Goal: Task Accomplishment & Management: Use online tool/utility

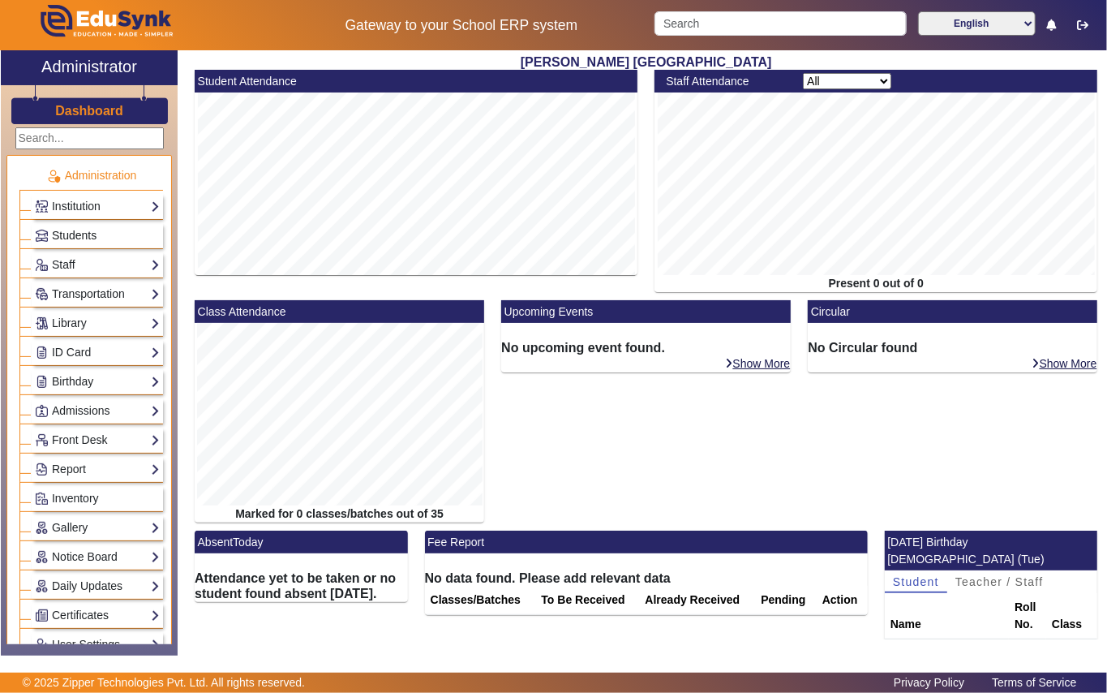
click at [88, 234] on span "Students" at bounding box center [74, 235] width 45 height 13
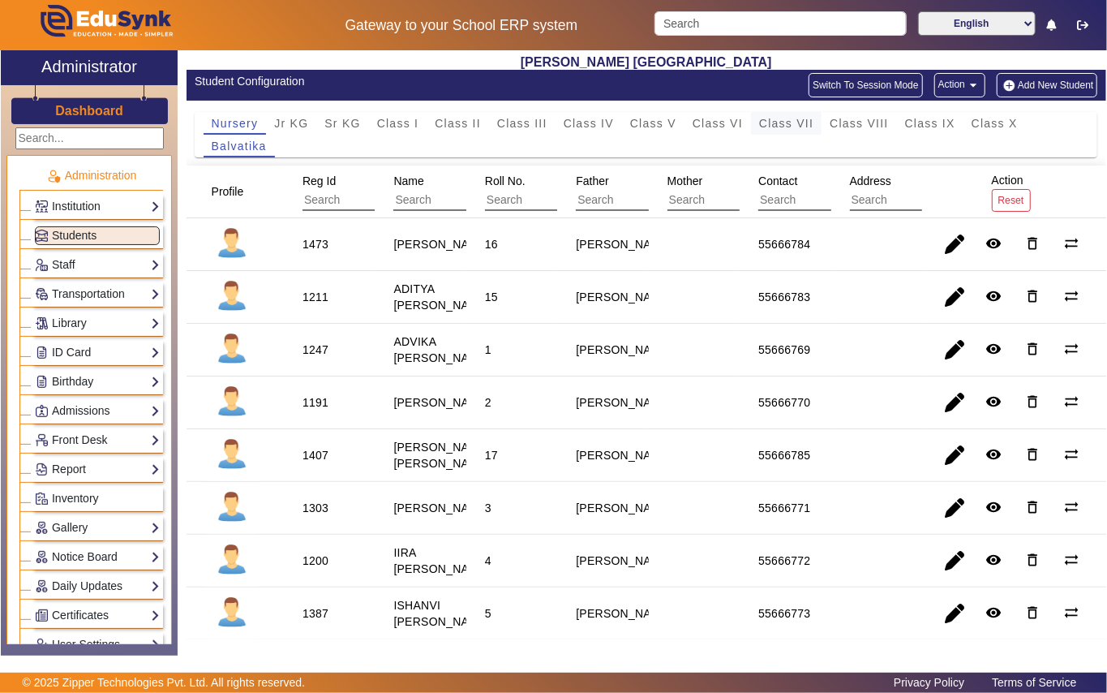
click at [789, 127] on span "Class VII" at bounding box center [786, 123] width 54 height 11
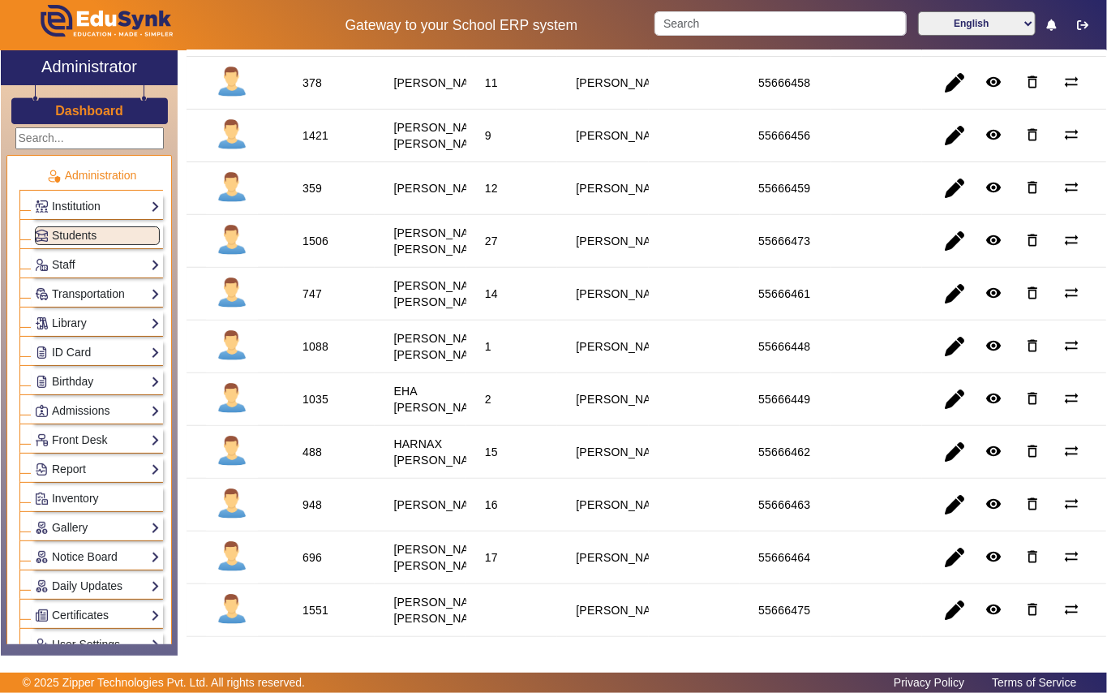
scroll to position [324, 0]
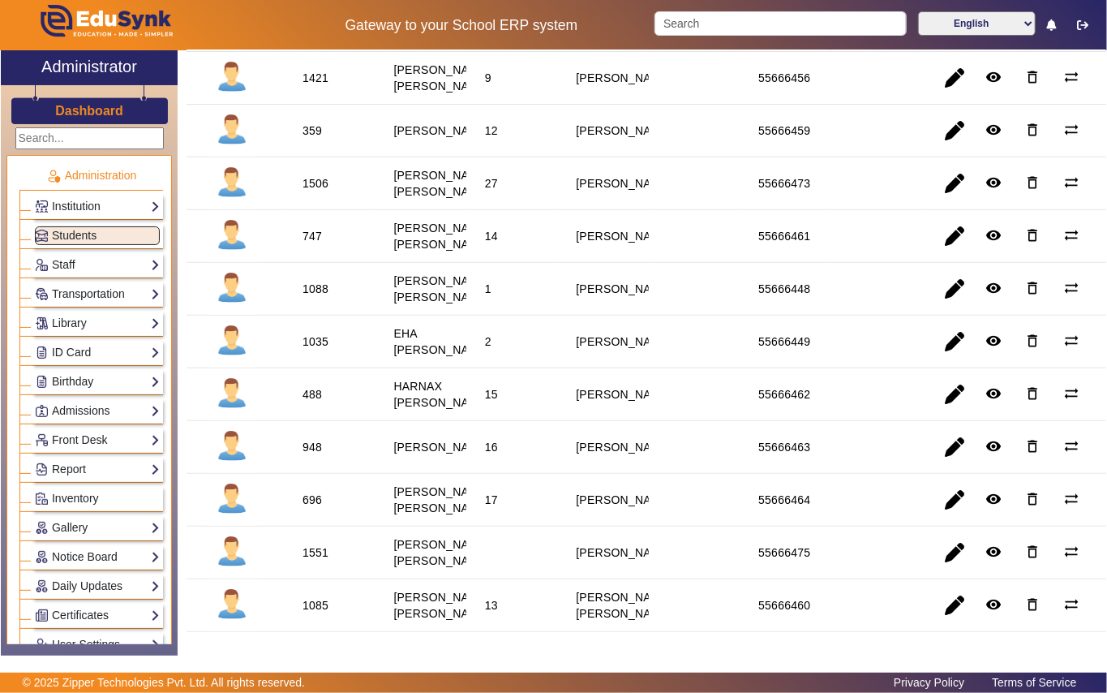
click at [311, 244] on div "747" at bounding box center [312, 236] width 19 height 16
copy div "747"
click at [92, 323] on link "Library" at bounding box center [97, 323] width 125 height 19
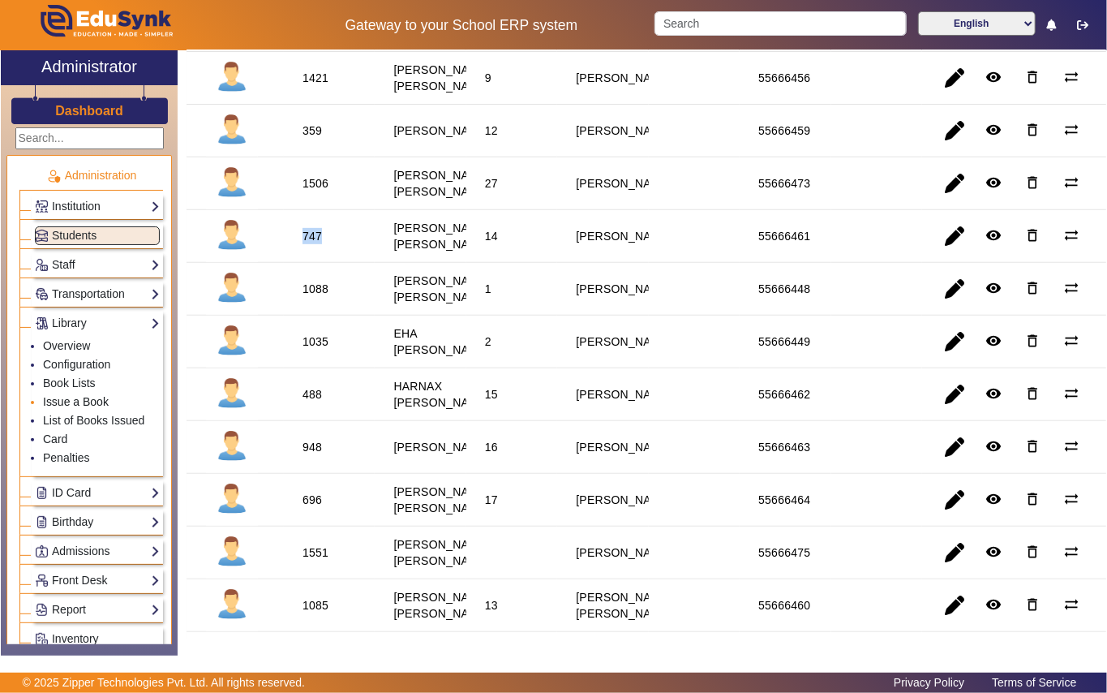
click at [81, 408] on link "Issue a Book" at bounding box center [76, 401] width 66 height 13
click at [81, 403] on link "Issue a Book" at bounding box center [76, 401] width 66 height 13
click at [76, 402] on link "Issue a Book" at bounding box center [76, 401] width 66 height 13
click at [49, 400] on link "Issue a Book" at bounding box center [76, 401] width 66 height 13
click at [69, 328] on link "Library" at bounding box center [97, 323] width 125 height 19
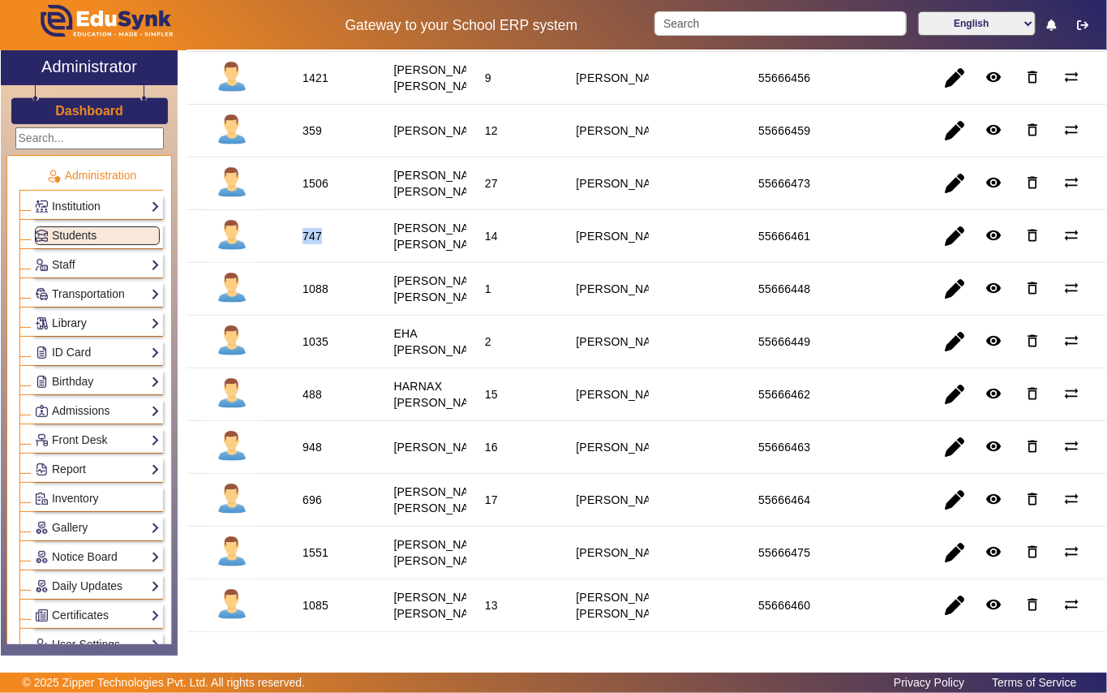
click at [69, 328] on link "Library" at bounding box center [97, 323] width 125 height 19
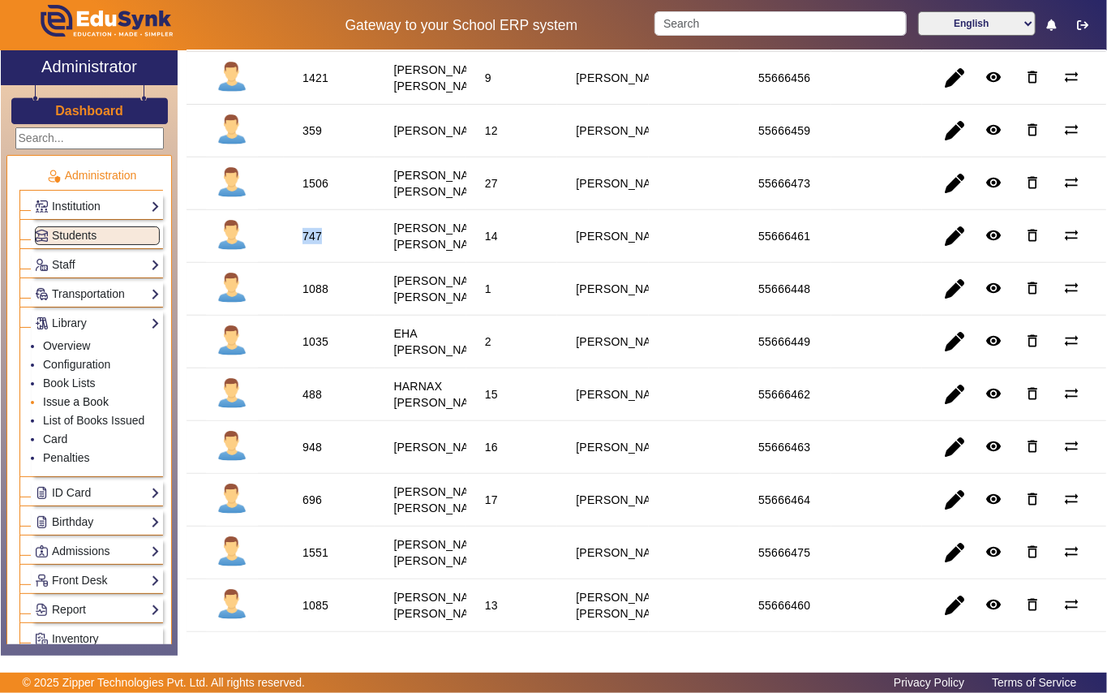
click at [79, 400] on link "Issue a Book" at bounding box center [76, 401] width 66 height 13
click at [95, 406] on link "Issue a Book" at bounding box center [76, 401] width 66 height 13
click at [79, 238] on span "Students" at bounding box center [74, 235] width 45 height 13
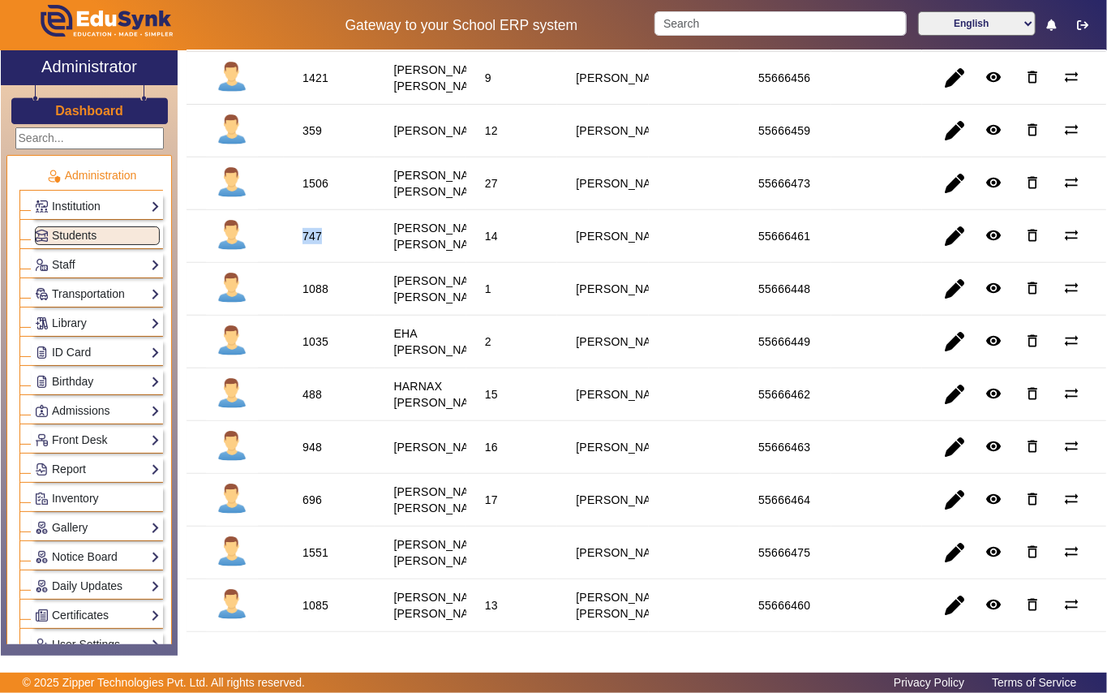
click at [315, 244] on div "747" at bounding box center [312, 236] width 19 height 16
click at [101, 325] on link "Library" at bounding box center [97, 323] width 125 height 19
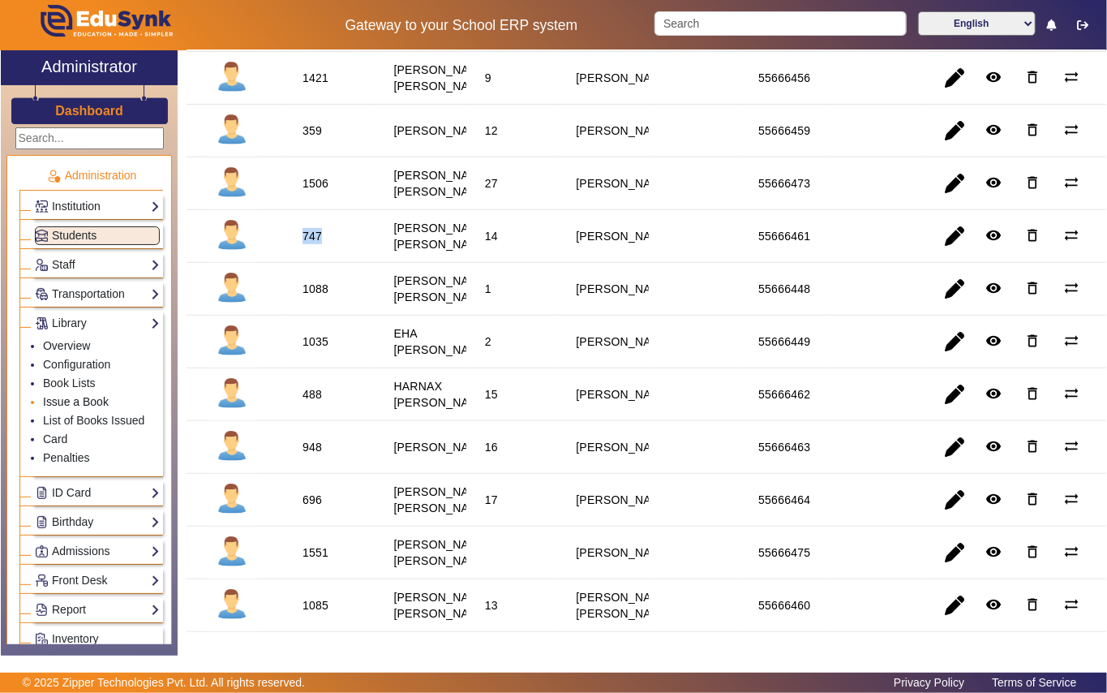
click at [88, 407] on link "Issue a Book" at bounding box center [76, 401] width 66 height 13
click at [70, 404] on link "Issue a Book" at bounding box center [76, 401] width 66 height 13
click at [97, 423] on link "List of Books Issued" at bounding box center [93, 420] width 101 height 13
click at [104, 426] on link "List of Books Issued" at bounding box center [93, 420] width 101 height 13
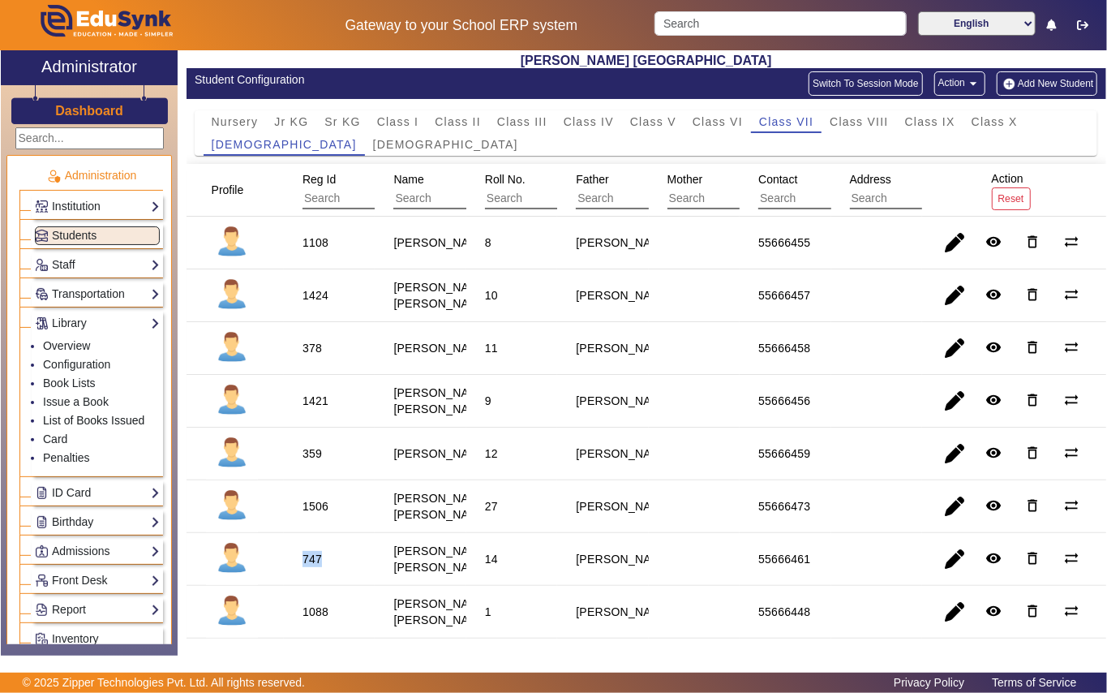
scroll to position [0, 0]
